Goal: Information Seeking & Learning: Learn about a topic

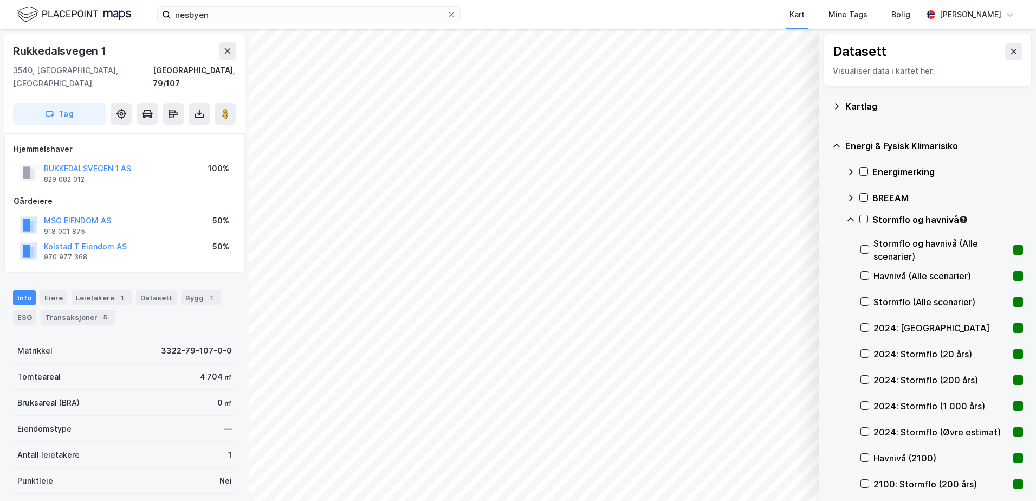
scroll to position [54, 0]
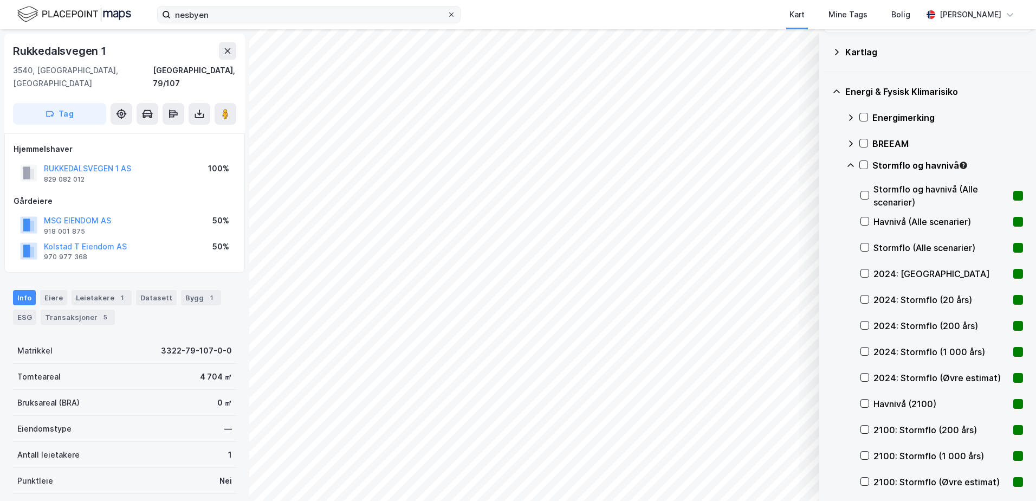
click at [454, 10] on div at bounding box center [451, 14] width 7 height 9
click at [447, 10] on input "nesbyen" at bounding box center [309, 15] width 276 height 16
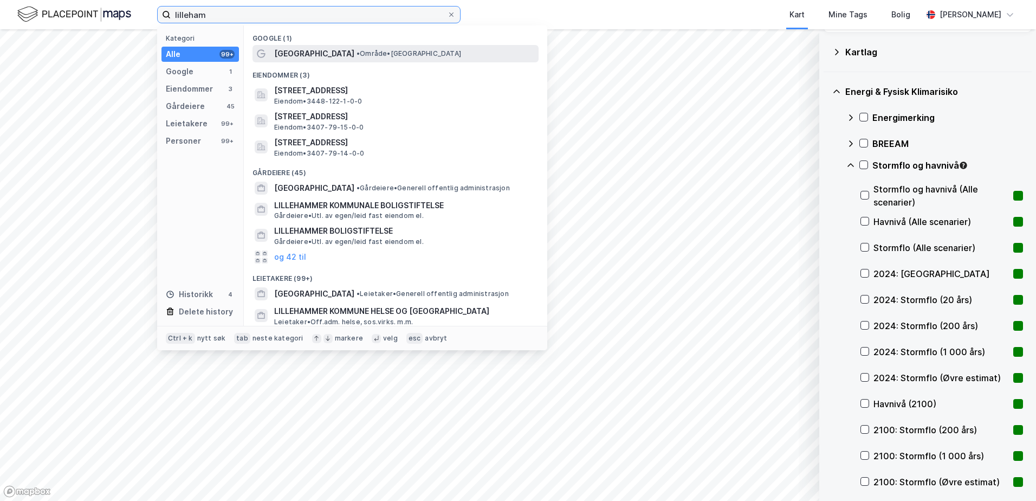
type input "lilleham"
click at [357, 54] on span "•" at bounding box center [358, 53] width 3 height 8
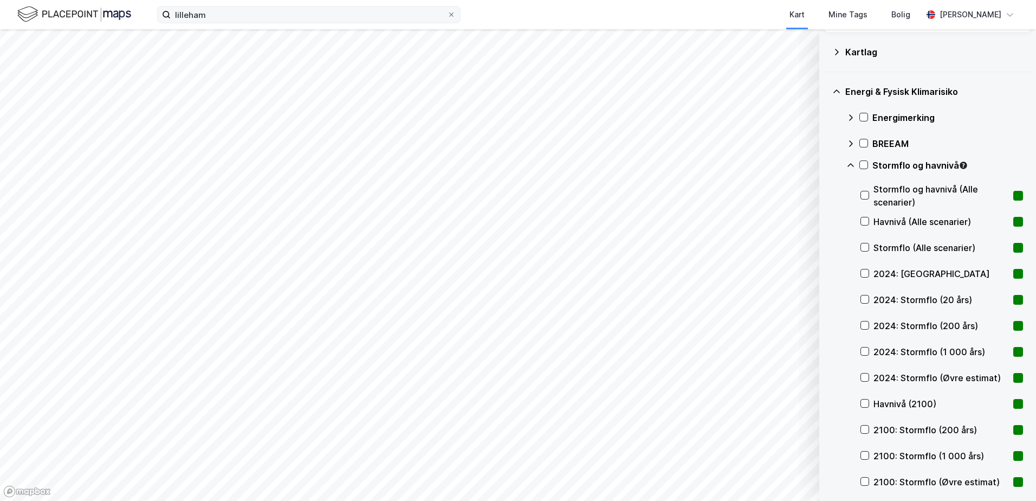
click at [849, 164] on icon at bounding box center [851, 165] width 9 height 9
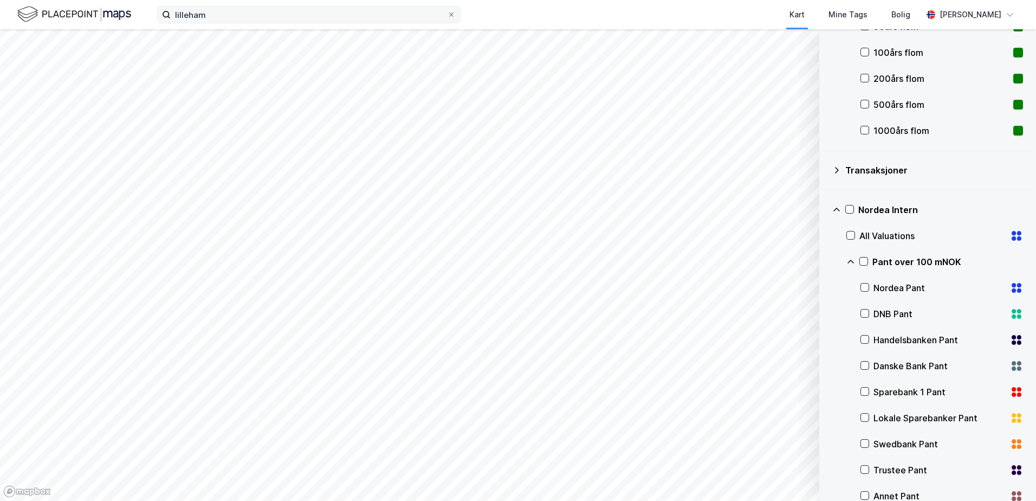
scroll to position [434, 0]
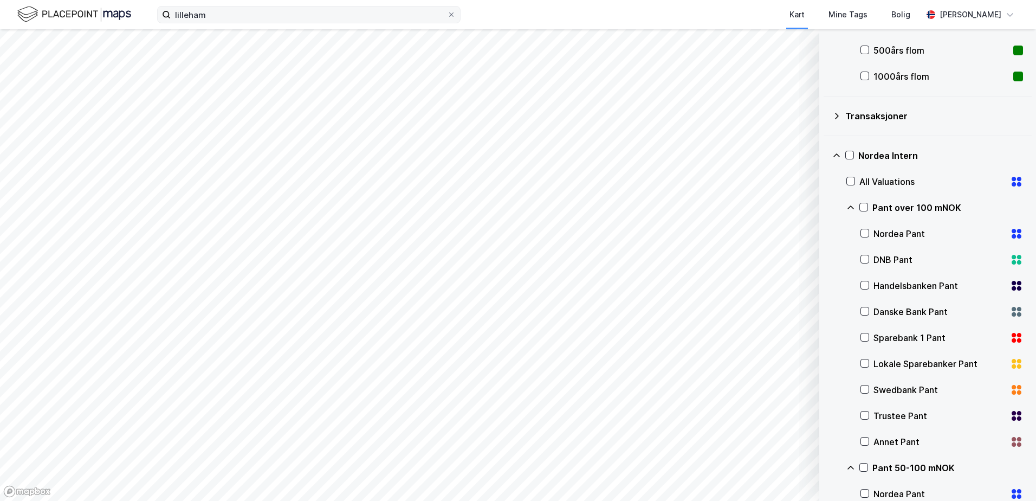
click at [848, 176] on div "All Valuations" at bounding box center [935, 182] width 177 height 26
click at [416, 173] on icon "Map marker" at bounding box center [415, 175] width 13 height 13
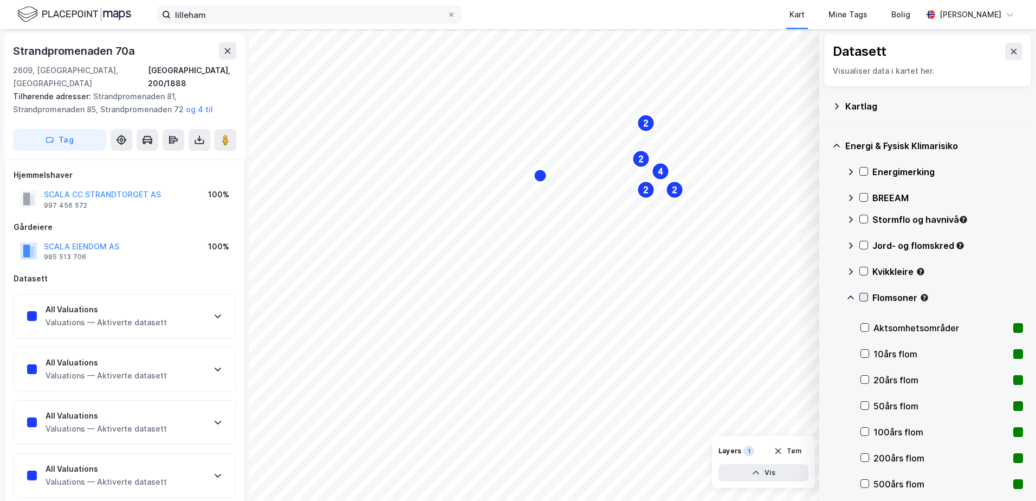
click at [863, 295] on icon at bounding box center [864, 297] width 8 height 8
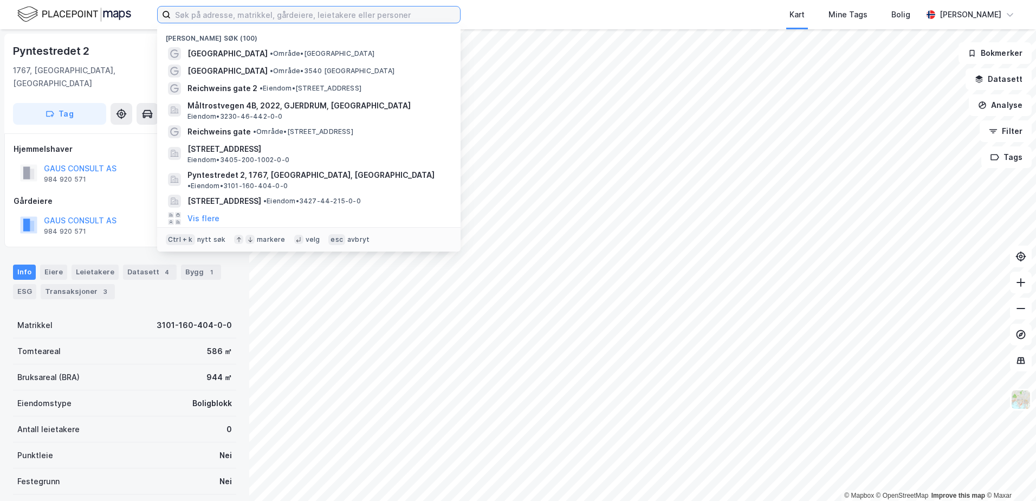
click at [304, 11] on input at bounding box center [315, 15] width 289 height 16
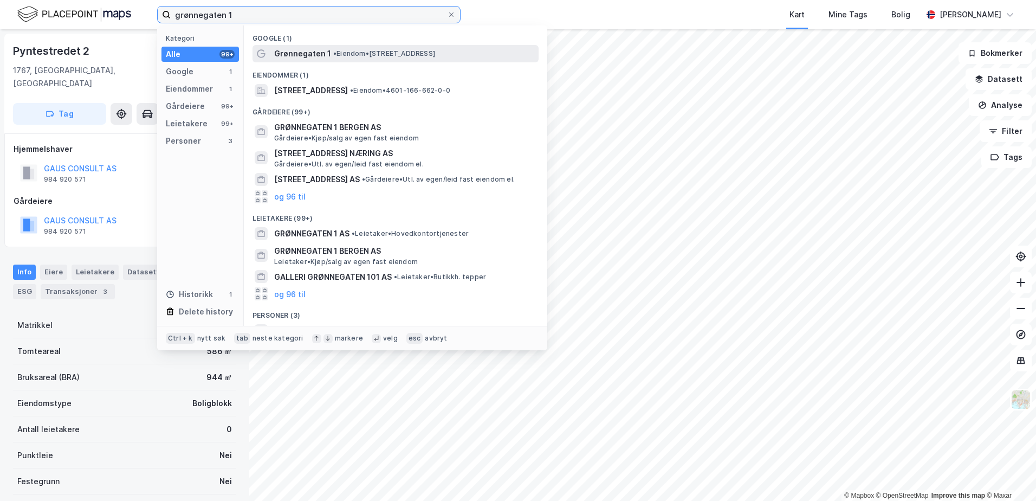
type input "grønnegaten 1"
click at [334, 50] on span "•" at bounding box center [334, 53] width 3 height 8
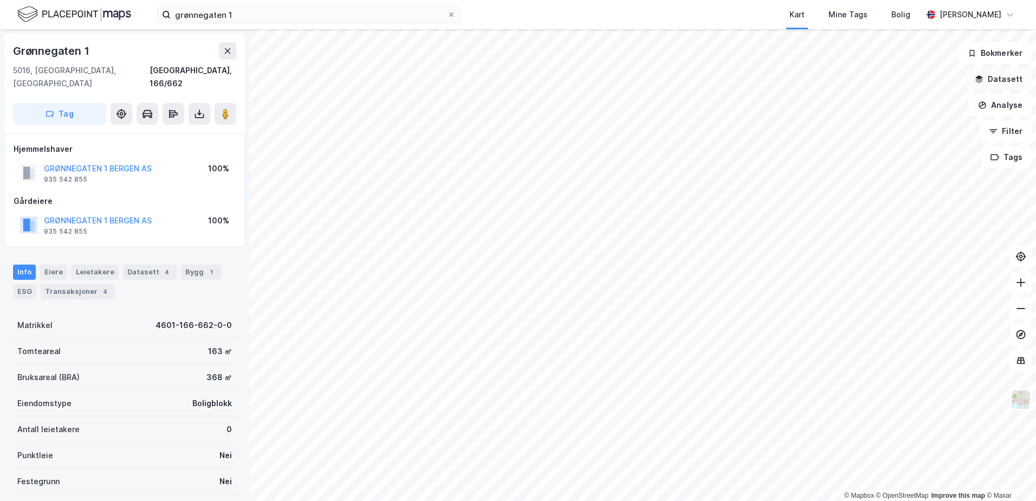
click at [1002, 76] on button "Datasett" at bounding box center [999, 79] width 66 height 22
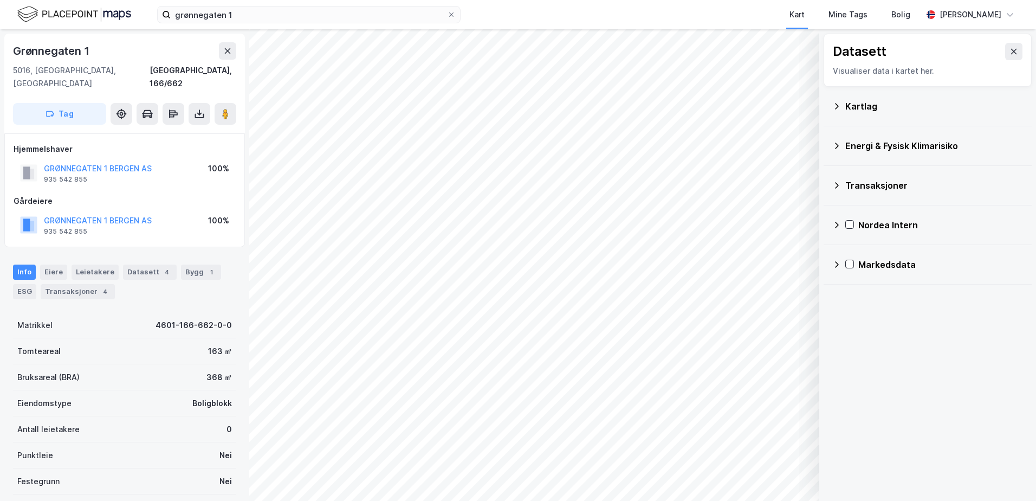
click at [838, 144] on icon at bounding box center [837, 145] width 9 height 9
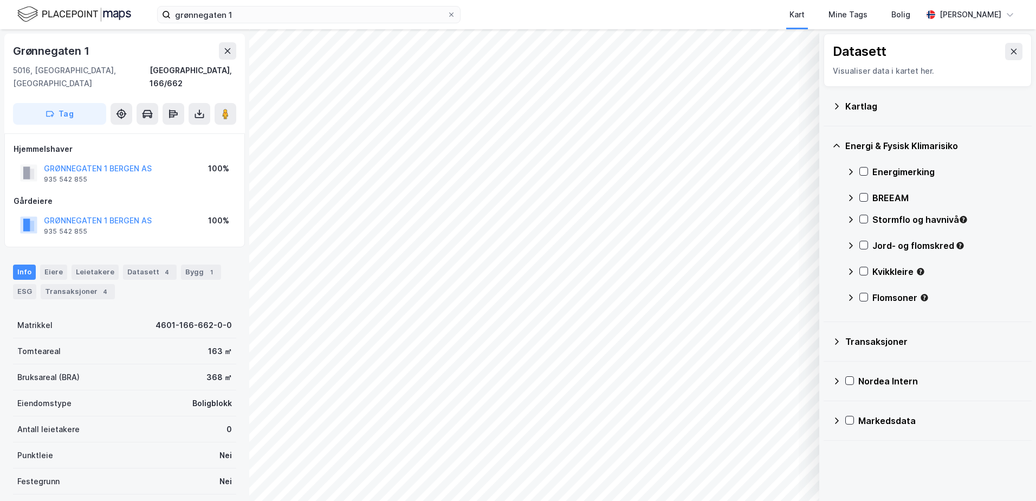
click at [853, 218] on icon at bounding box center [851, 219] width 9 height 9
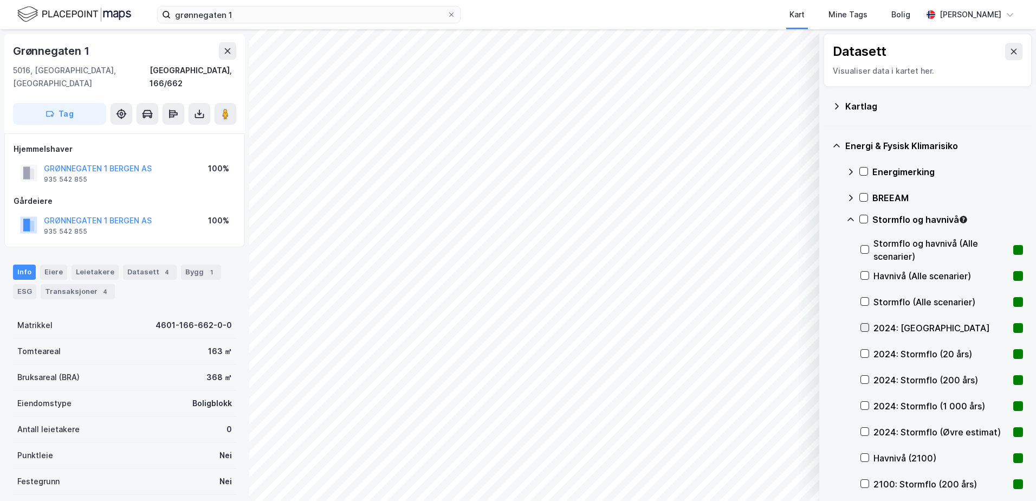
click at [865, 324] on icon at bounding box center [865, 328] width 8 height 8
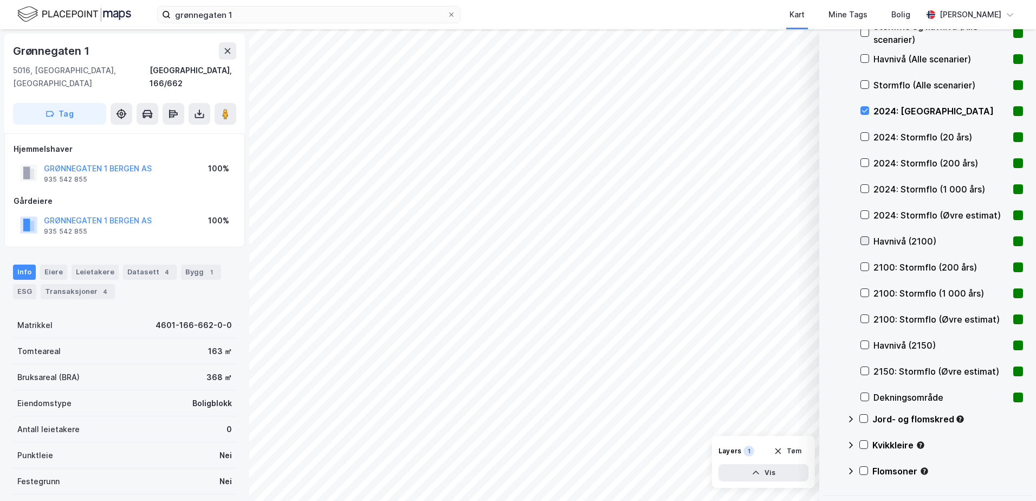
click at [866, 242] on icon at bounding box center [865, 241] width 8 height 8
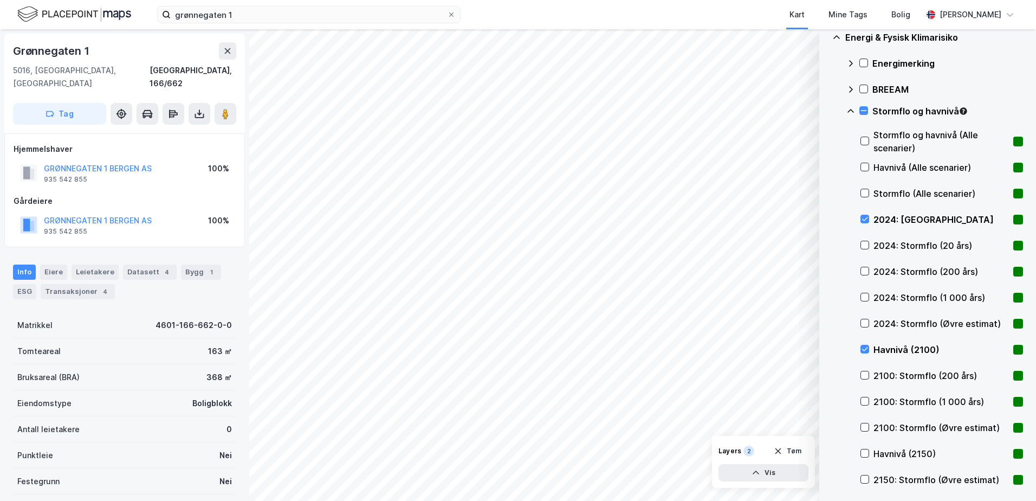
scroll to position [54, 0]
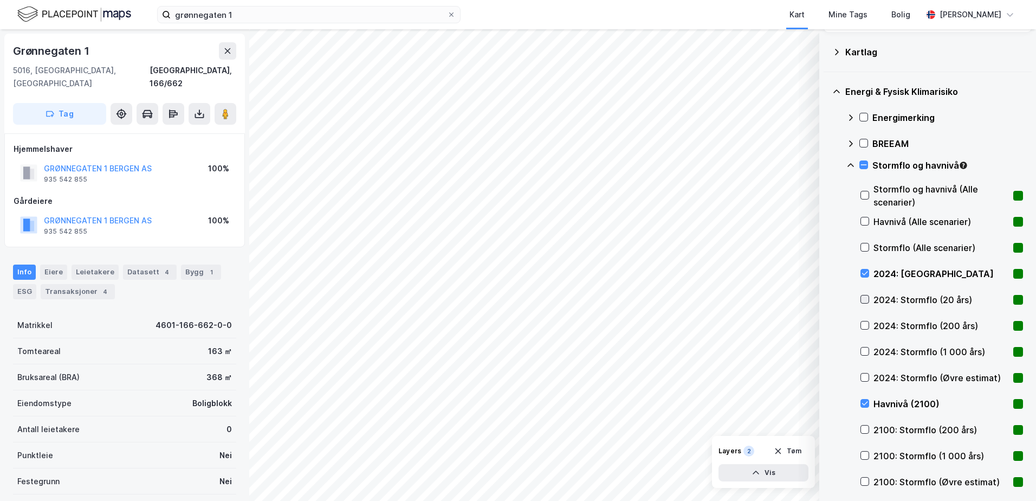
click at [866, 298] on icon at bounding box center [865, 299] width 8 height 8
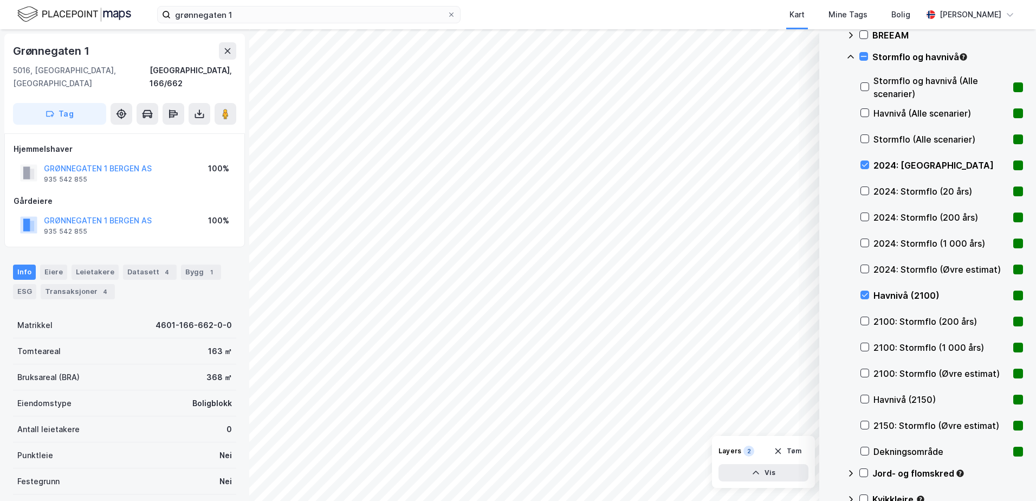
scroll to position [217, 0]
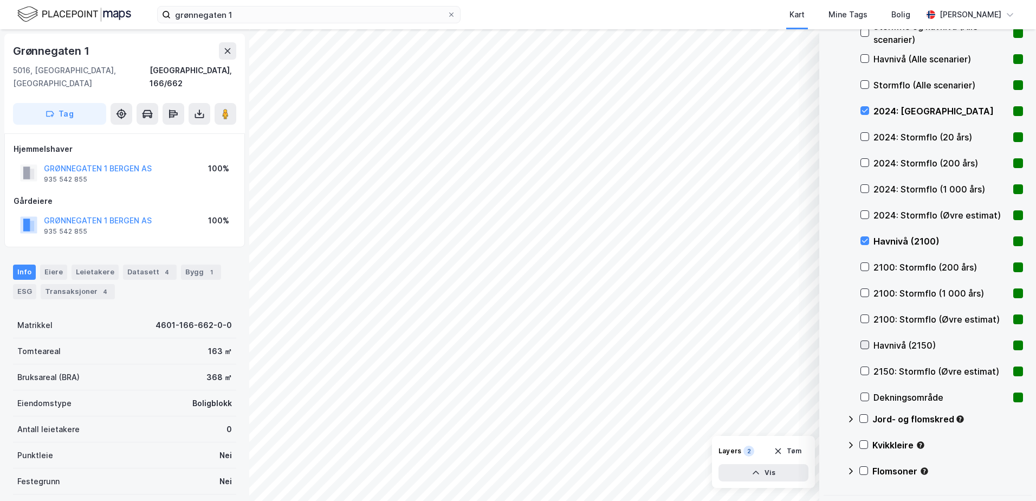
click at [866, 346] on icon at bounding box center [865, 345] width 8 height 8
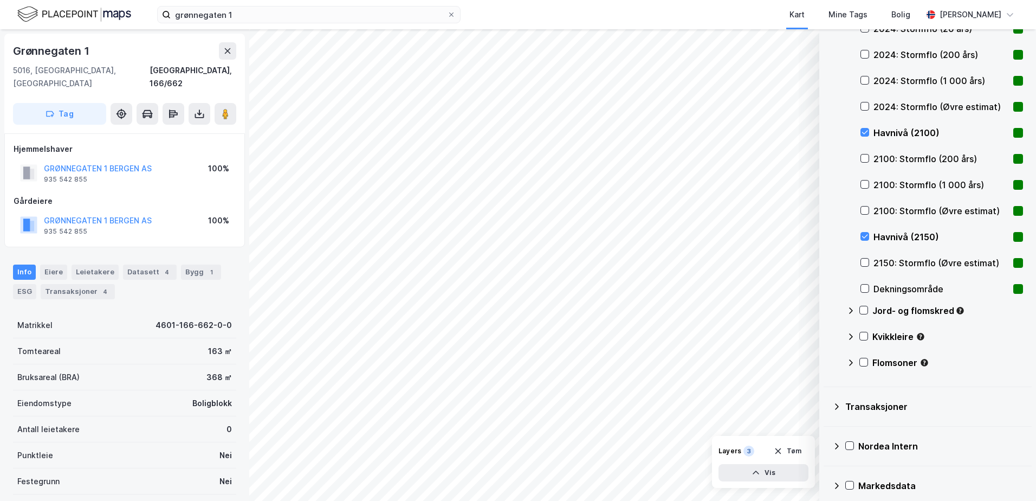
scroll to position [334, 0]
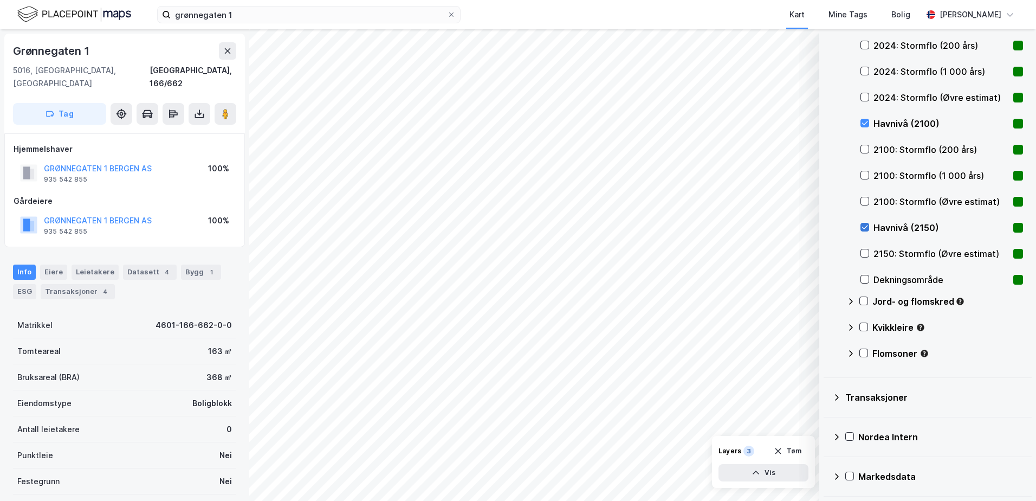
click at [865, 227] on icon at bounding box center [865, 227] width 8 height 8
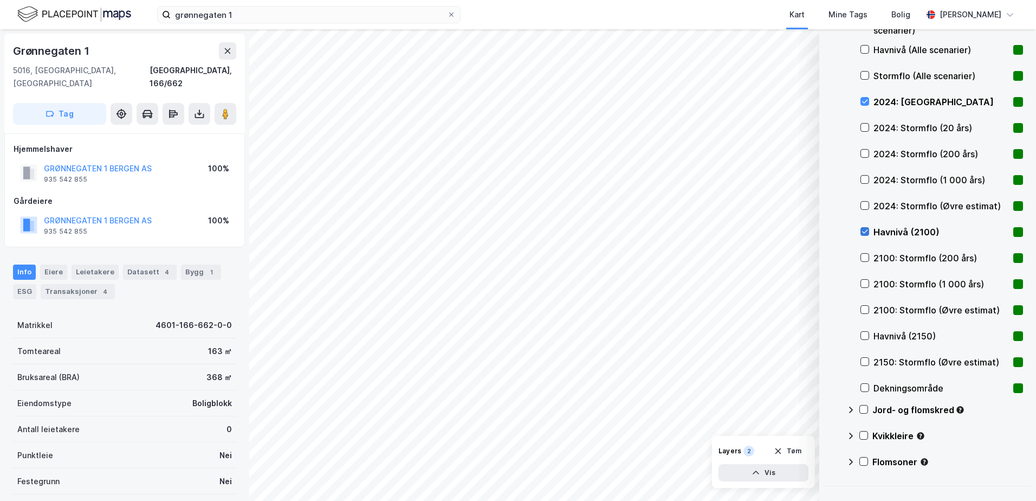
click at [861, 229] on icon at bounding box center [865, 232] width 8 height 8
click at [865, 94] on div "2024: [GEOGRAPHIC_DATA]" at bounding box center [942, 102] width 163 height 26
click at [863, 100] on icon at bounding box center [865, 102] width 8 height 8
click at [779, 470] on button "Vis" at bounding box center [764, 472] width 90 height 17
click at [794, 448] on icon at bounding box center [798, 448] width 9 height 9
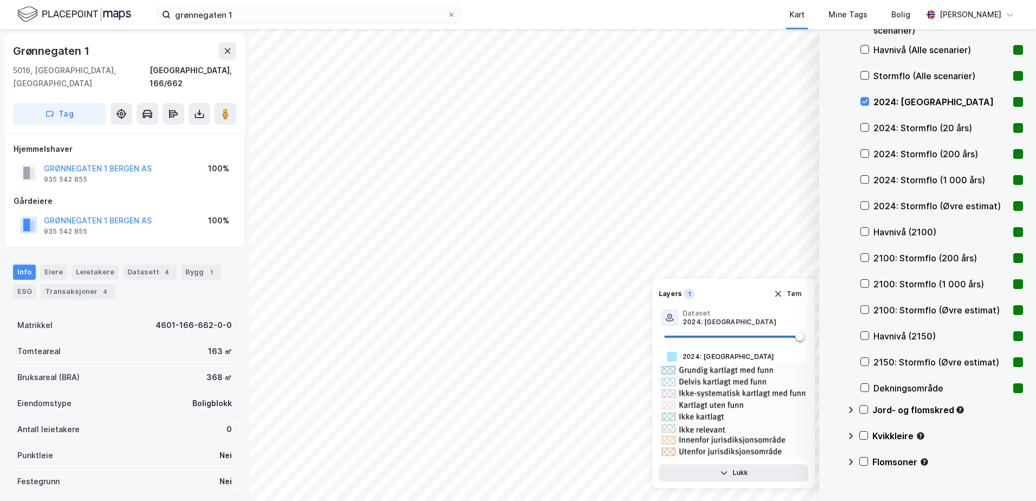
click at [871, 230] on div "Havnivå (2100)" at bounding box center [942, 232] width 163 height 26
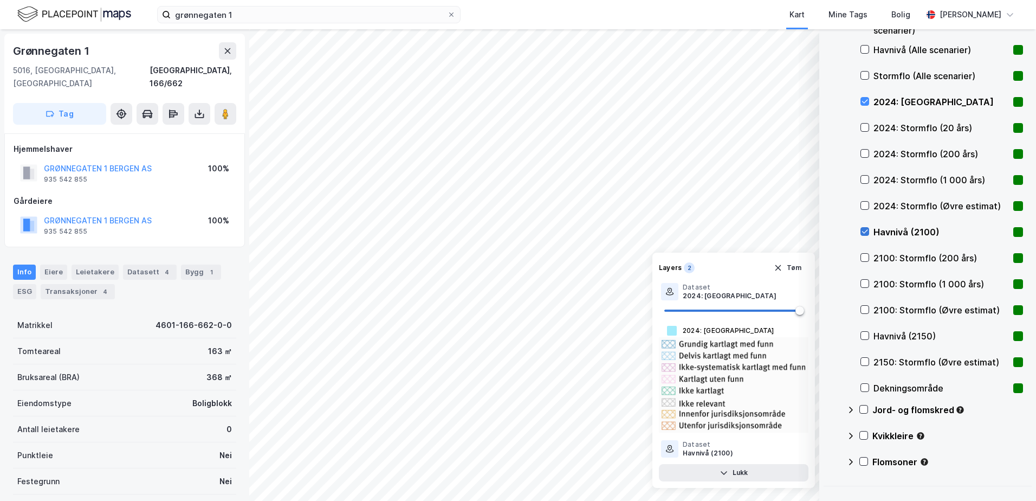
click at [863, 229] on icon at bounding box center [865, 232] width 8 height 8
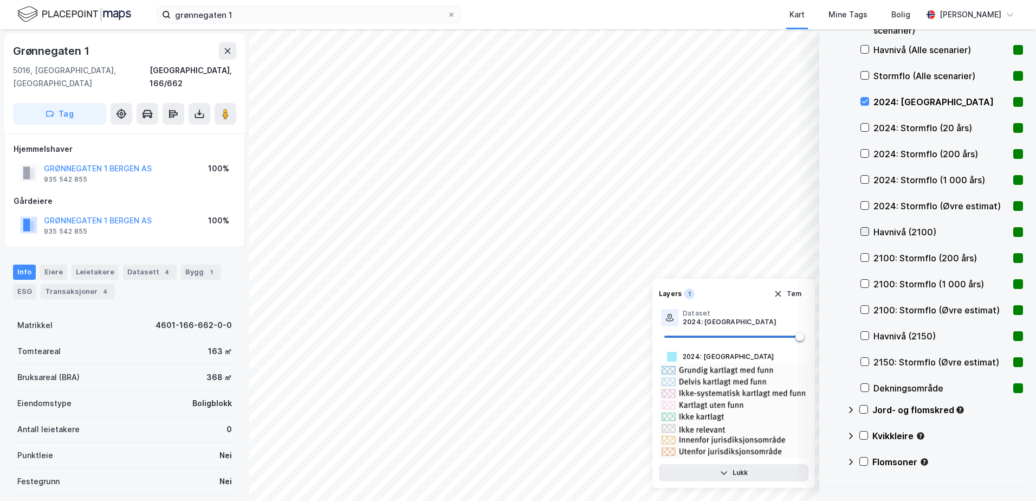
click at [863, 229] on icon at bounding box center [865, 232] width 8 height 8
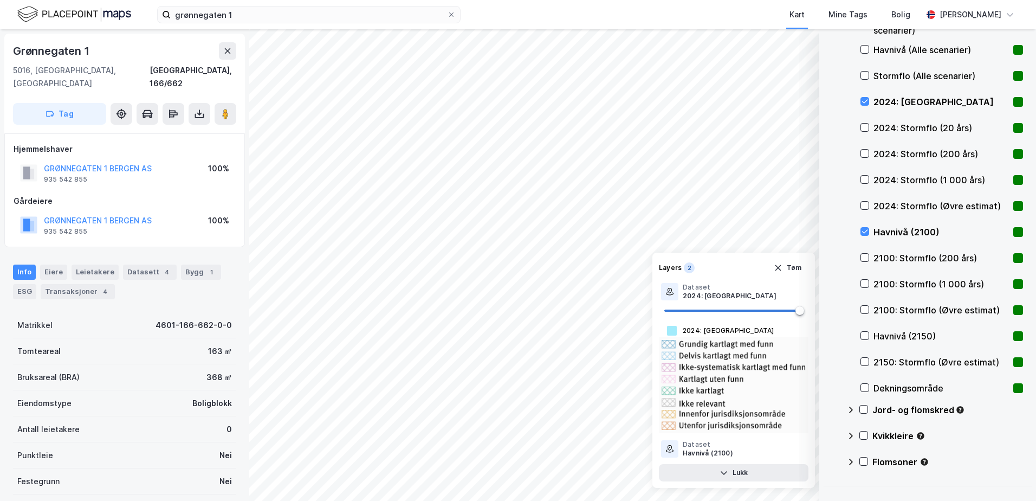
scroll to position [118, 0]
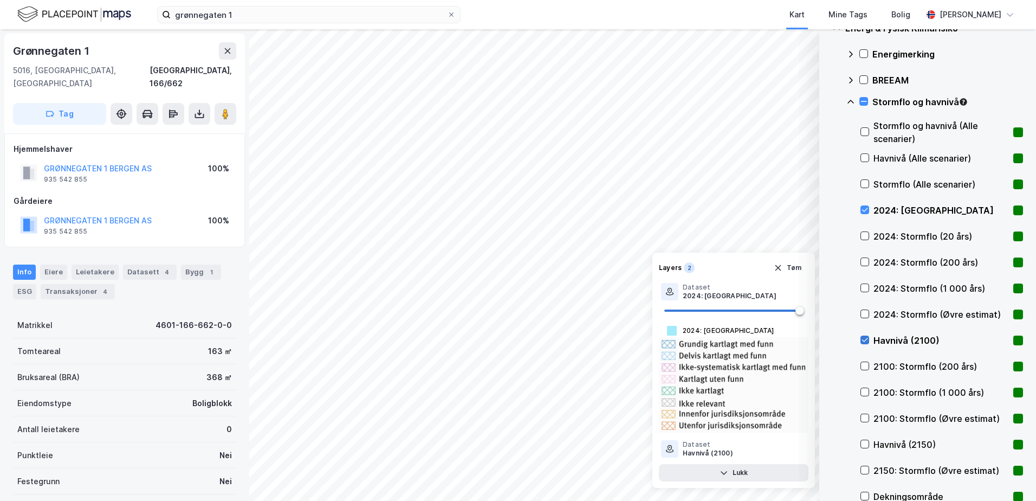
click at [862, 339] on icon at bounding box center [865, 340] width 8 height 8
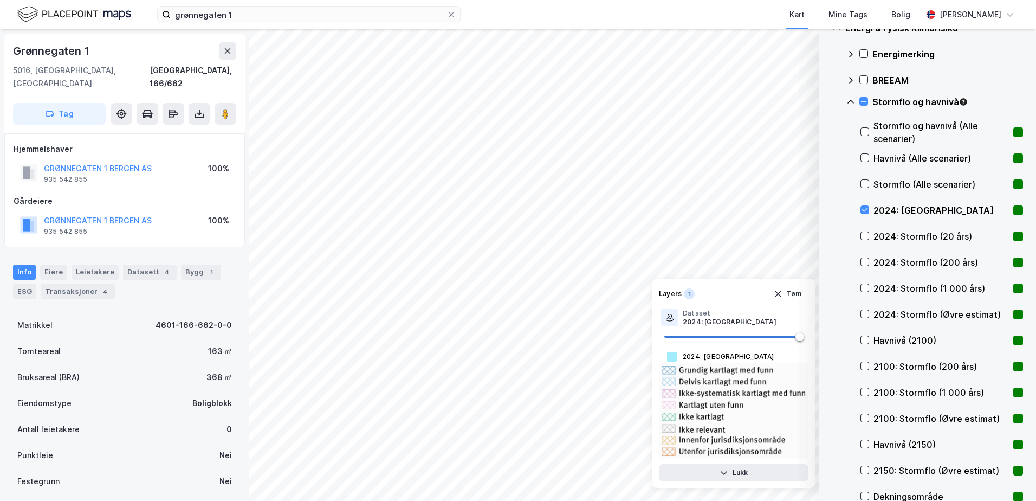
click at [871, 333] on div "Havnivå (2100)" at bounding box center [942, 340] width 163 height 26
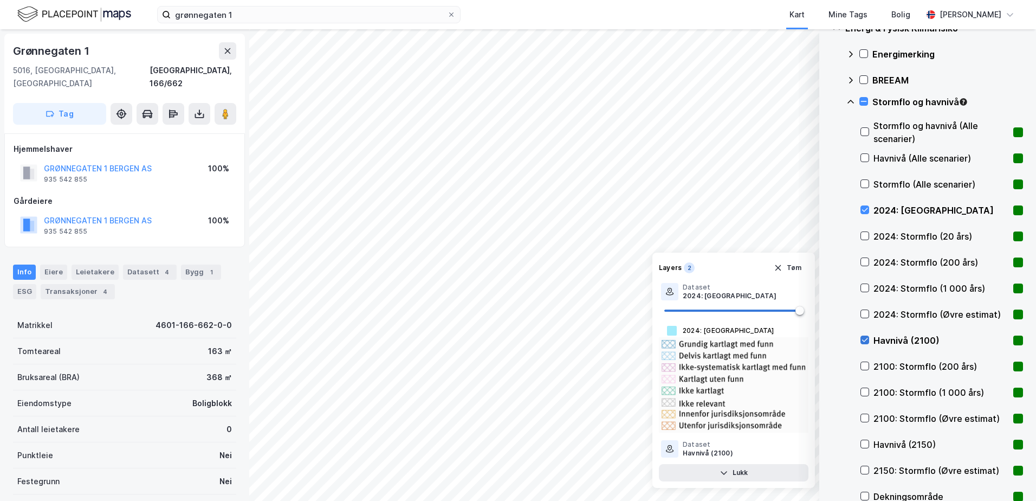
click at [866, 338] on icon at bounding box center [865, 340] width 8 height 8
